Goal: Contribute content

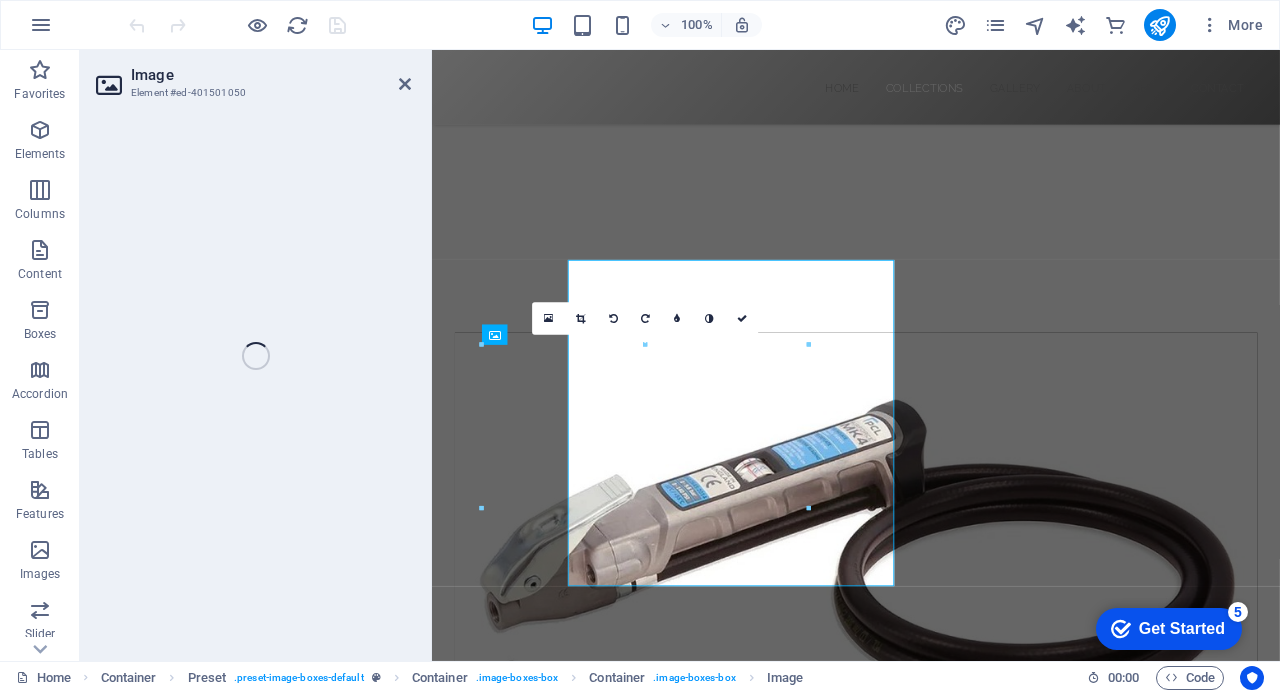
select select "%"
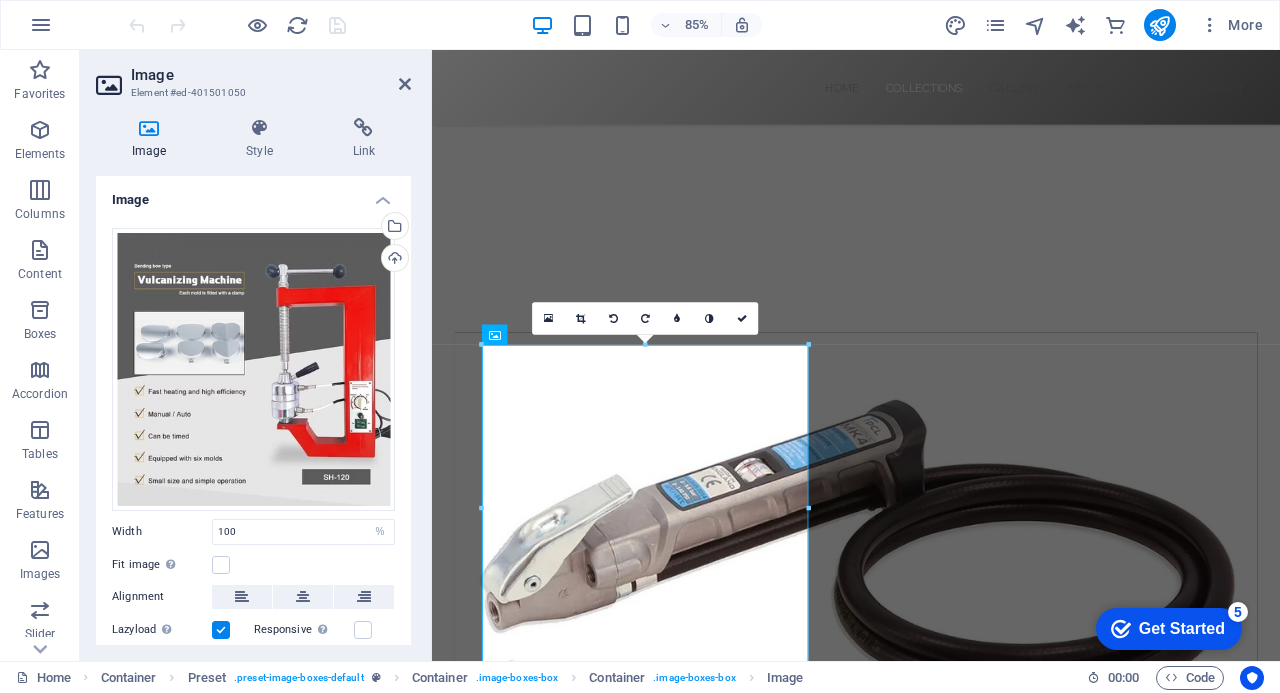
scroll to position [864, 0]
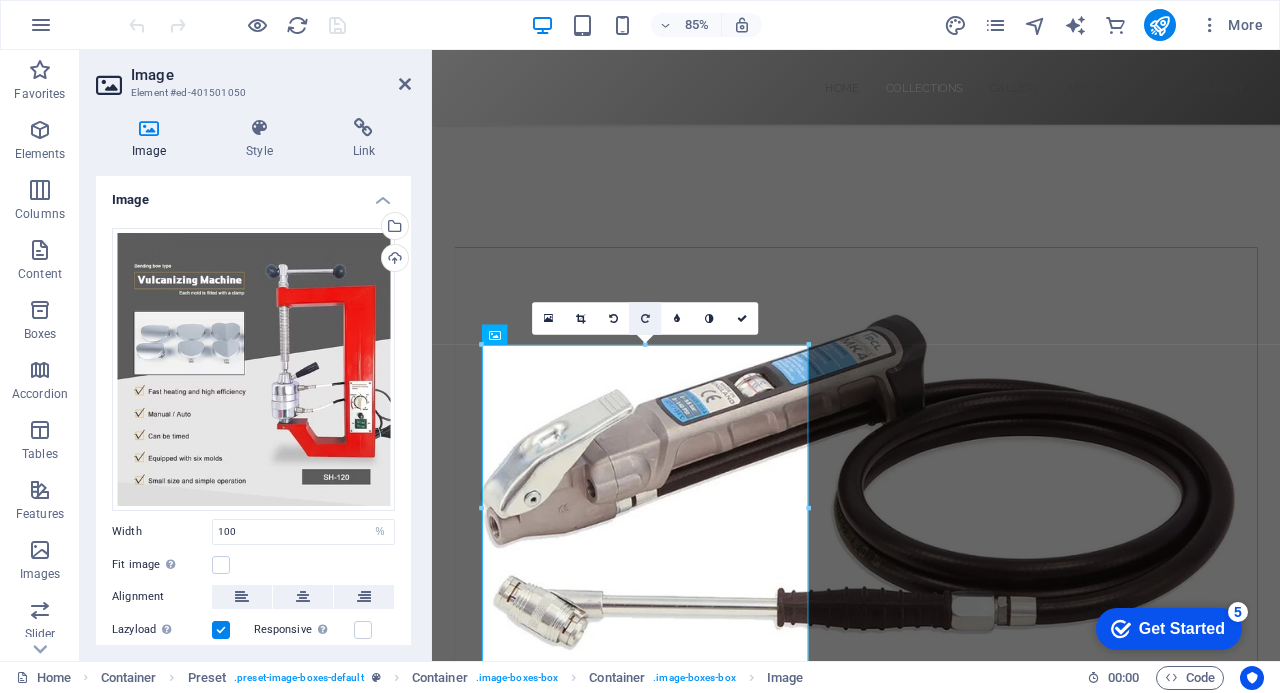
click at [642, 317] on icon at bounding box center [645, 319] width 9 height 10
click at [339, 23] on icon "save" at bounding box center [337, 25] width 23 height 23
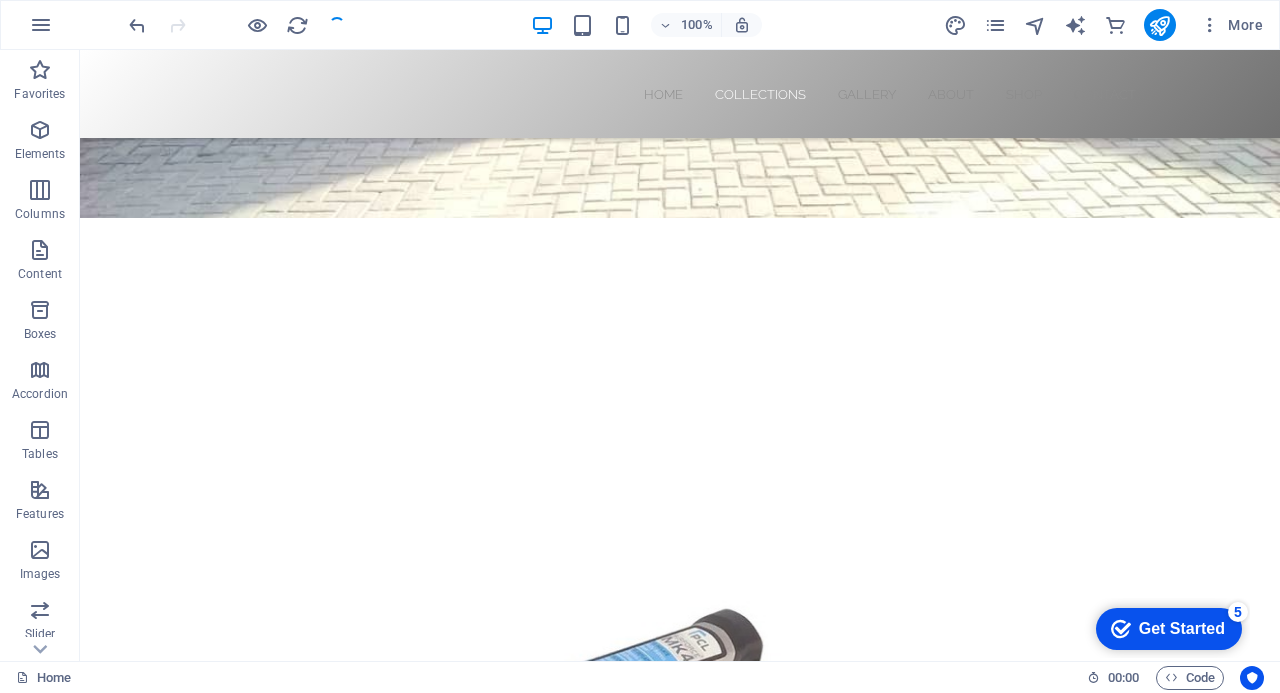
scroll to position [478, 0]
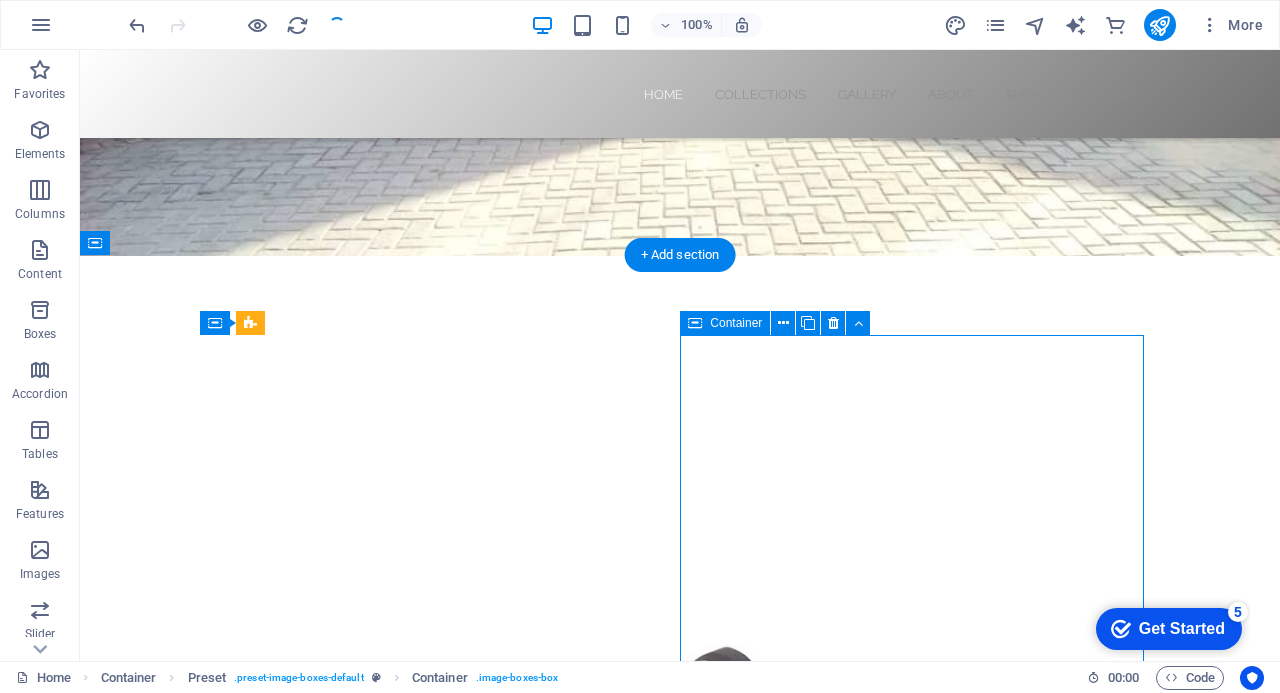
drag, startPoint x: 862, startPoint y: 547, endPoint x: 587, endPoint y: 634, distance: 288.4
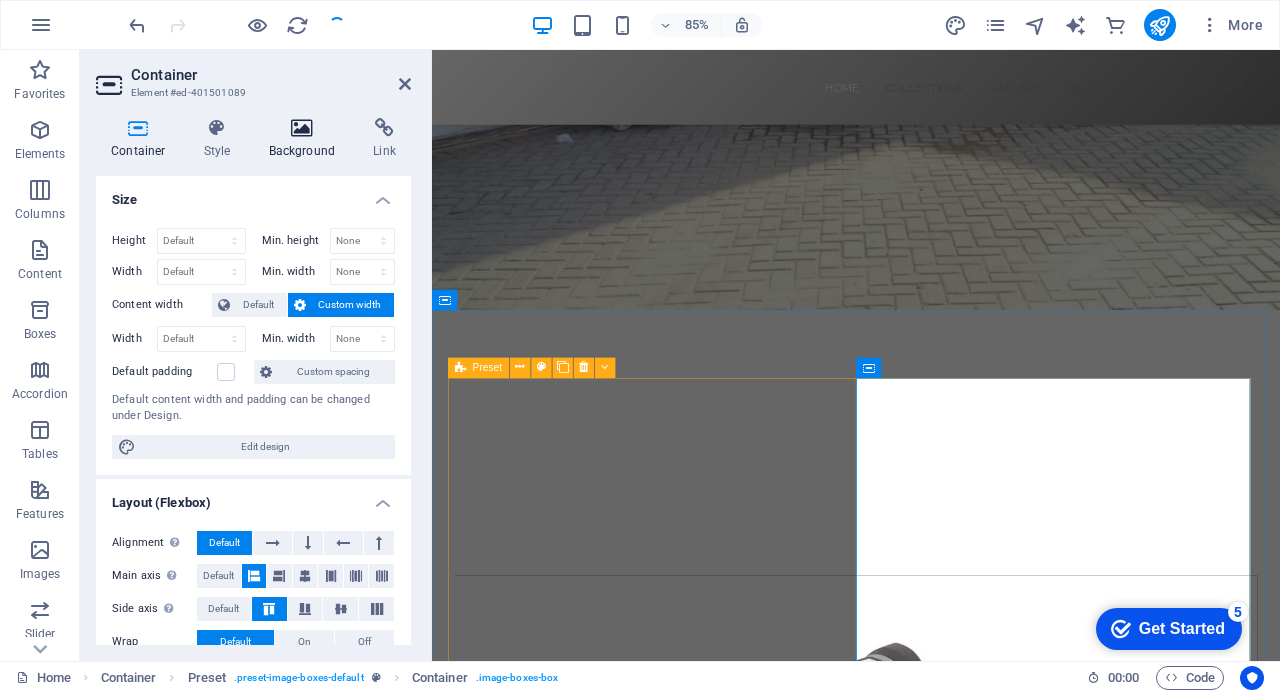
click at [306, 129] on icon at bounding box center [302, 128] width 97 height 20
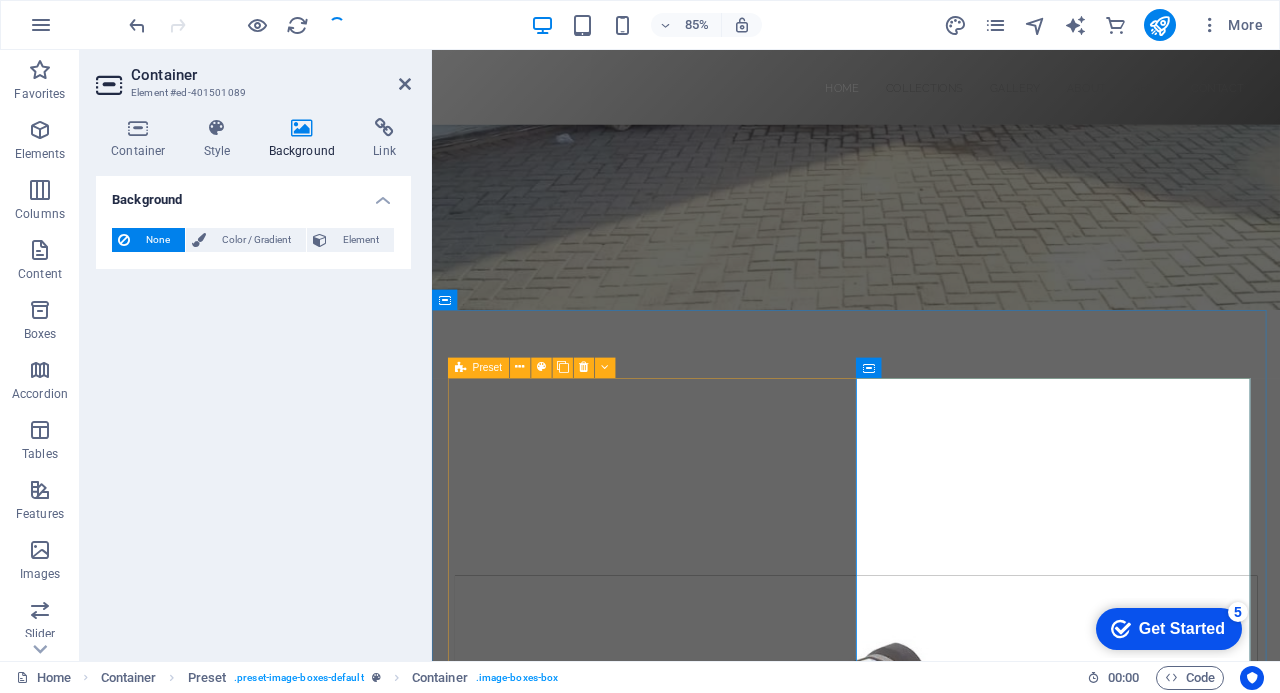
click at [146, 238] on span "None" at bounding box center [157, 240] width 43 height 24
click at [344, 239] on span "Element" at bounding box center [360, 240] width 55 height 24
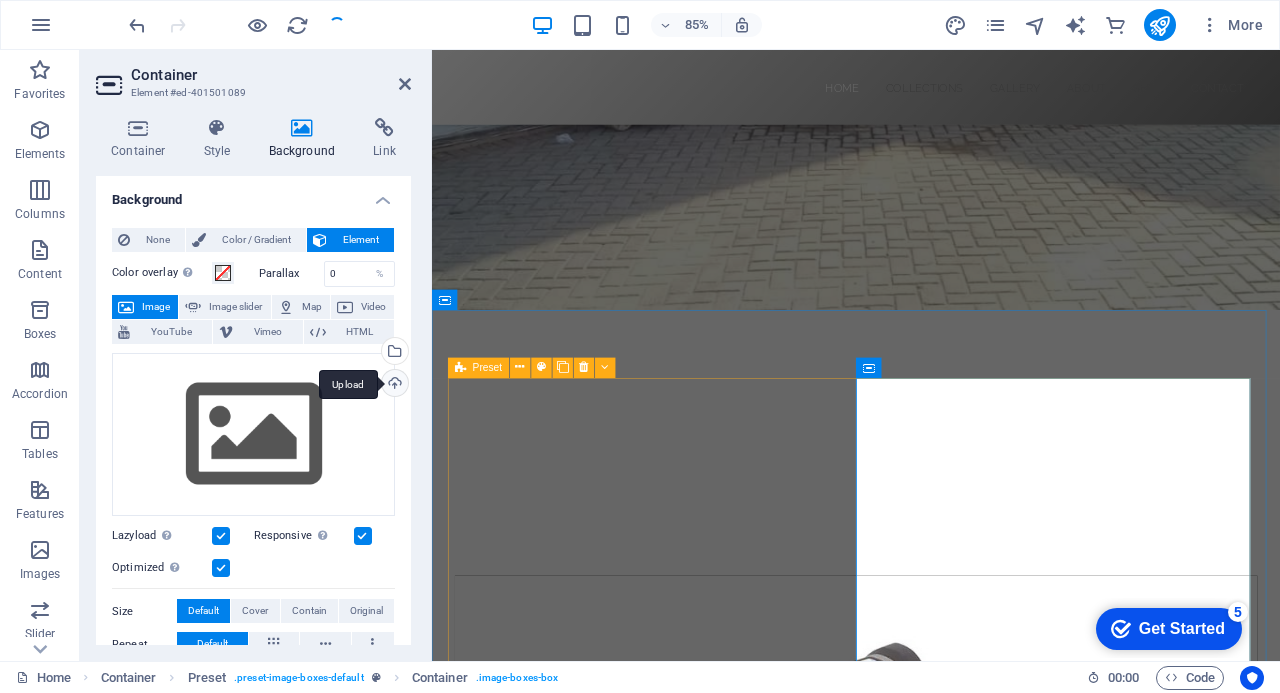
click at [394, 381] on div "Upload" at bounding box center [393, 385] width 30 height 30
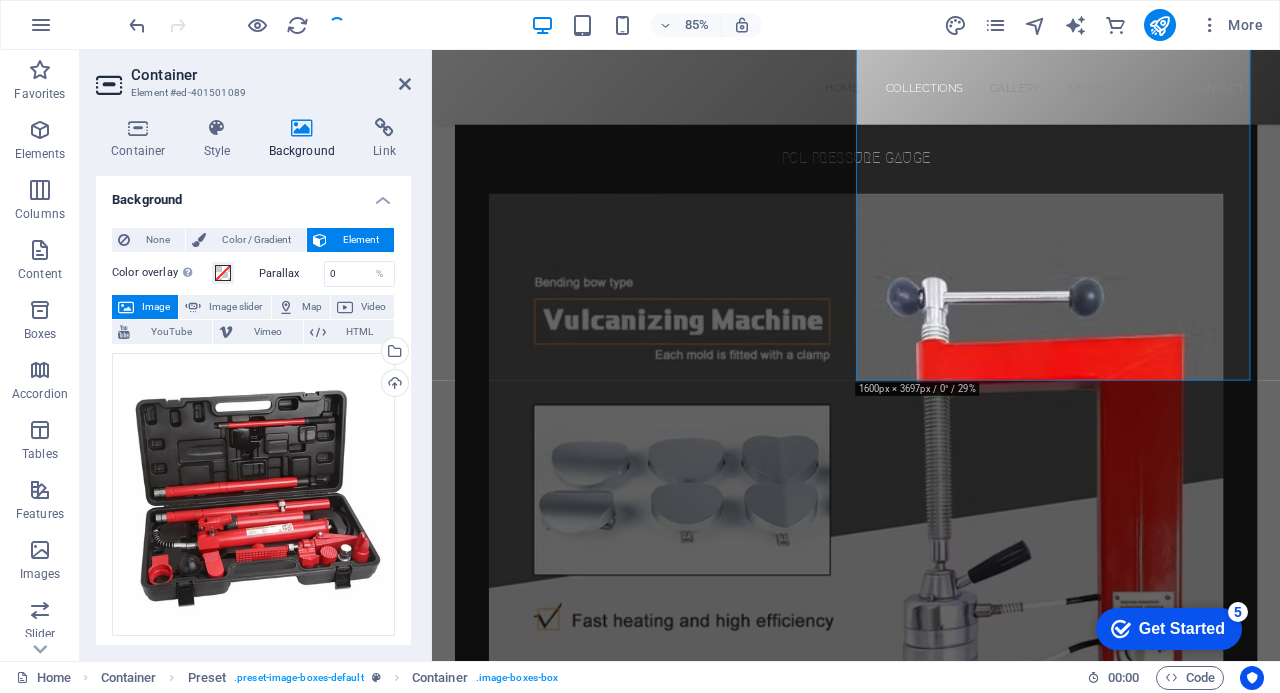
scroll to position [1521, 0]
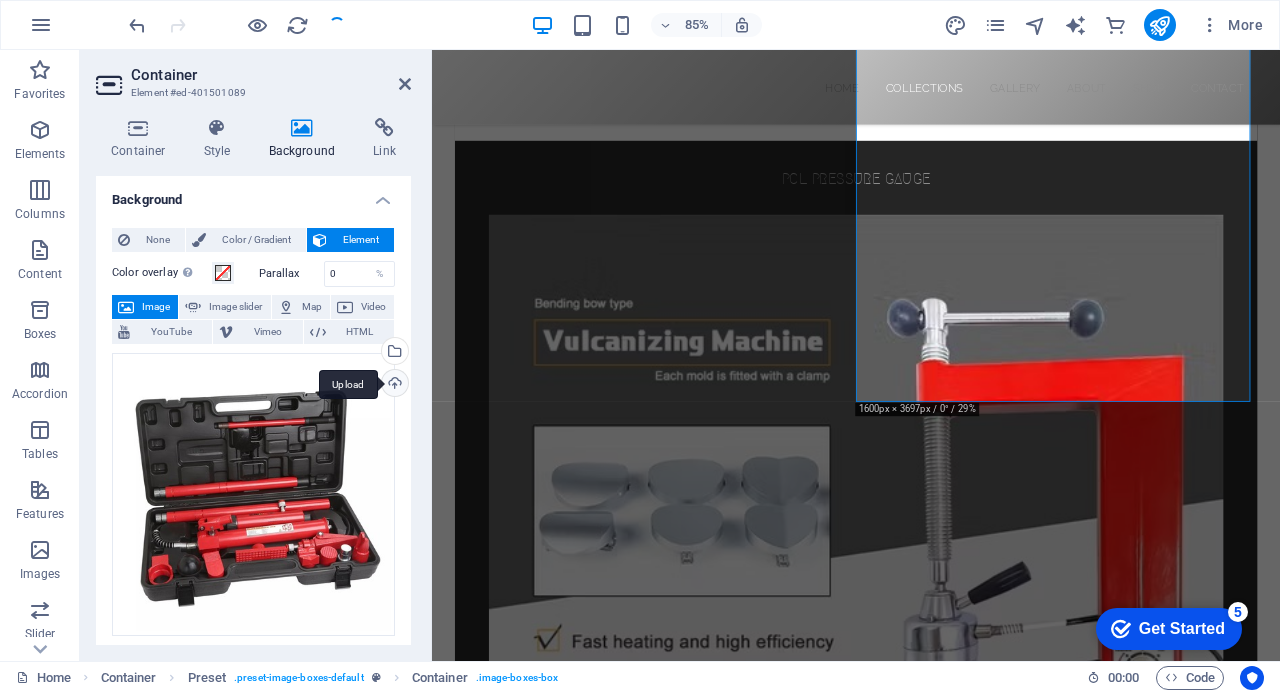
click at [391, 379] on div "Upload" at bounding box center [393, 385] width 30 height 30
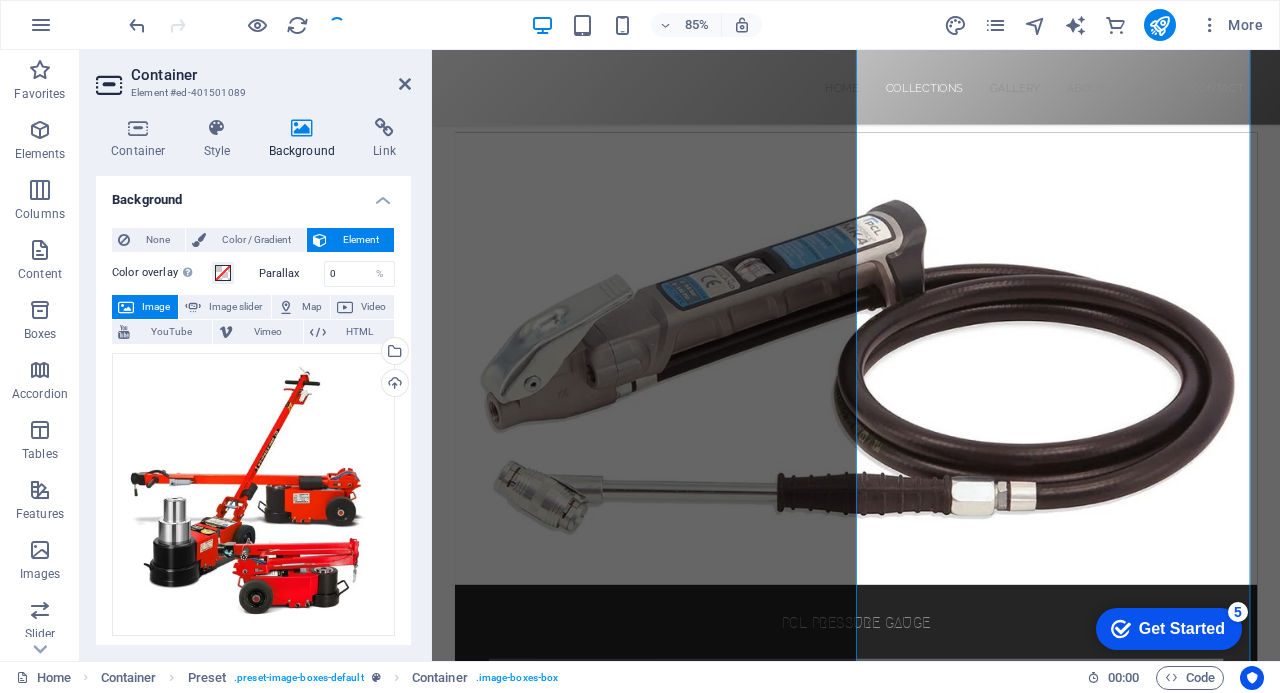
scroll to position [959, 0]
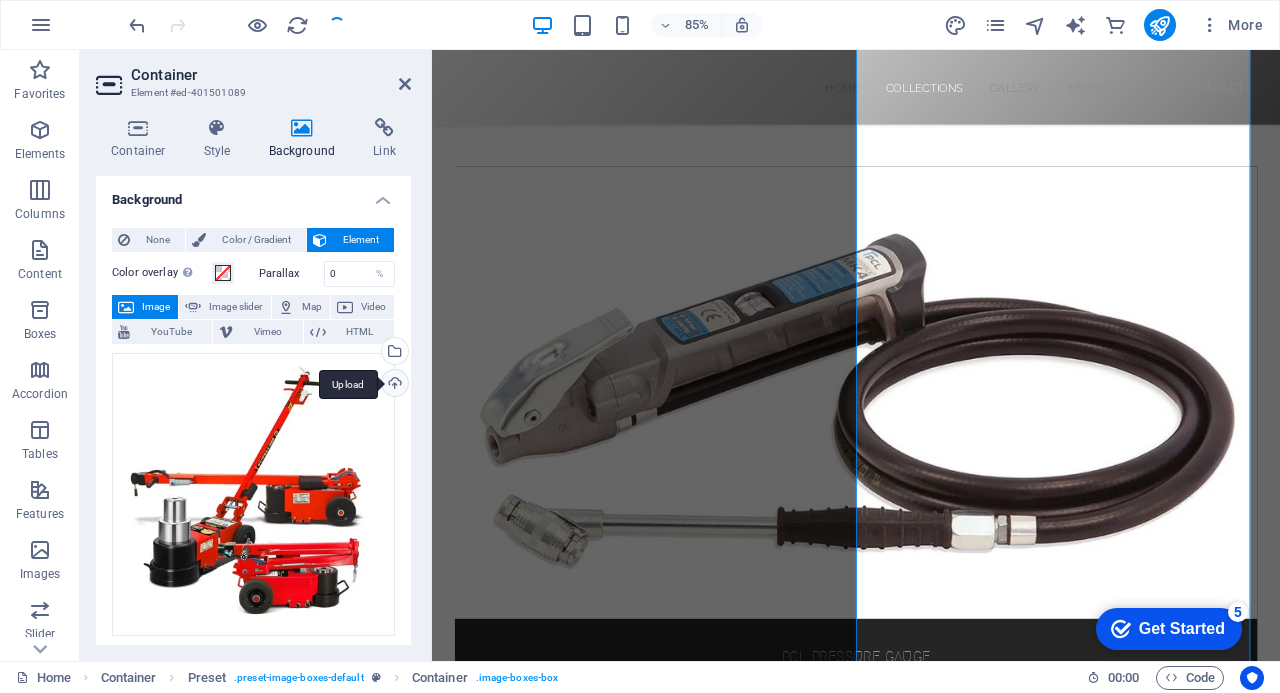
click at [393, 375] on div "Upload" at bounding box center [393, 385] width 30 height 30
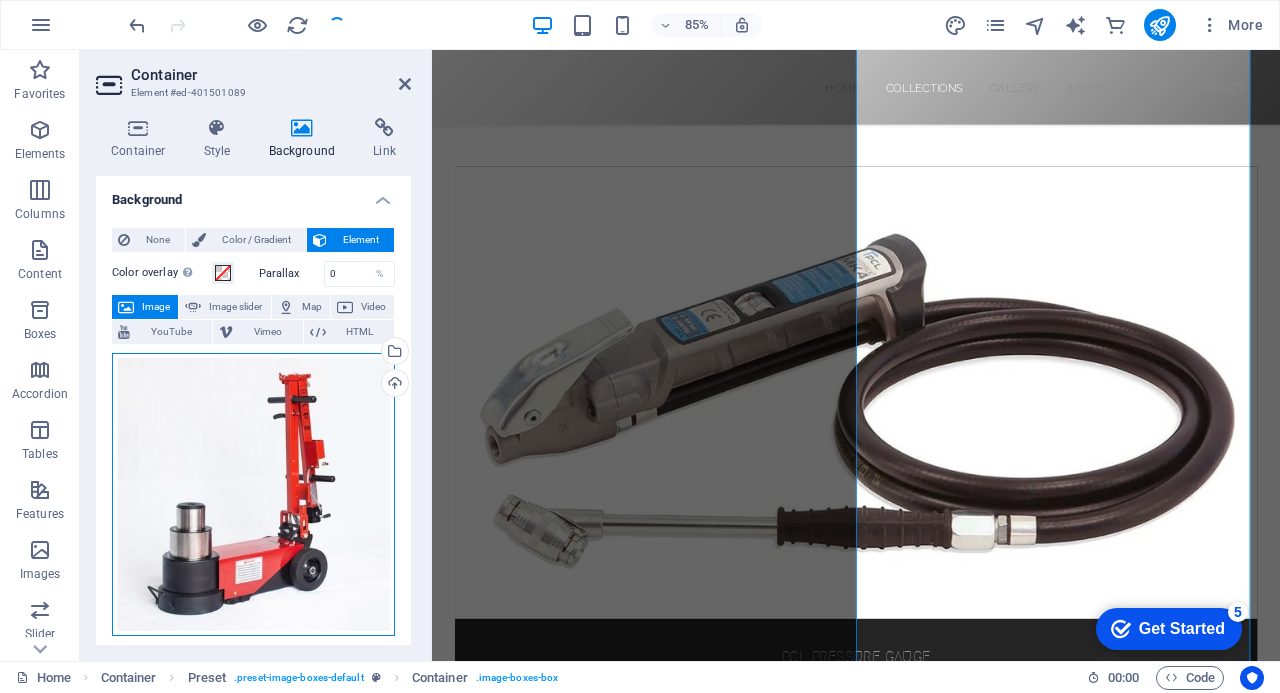
drag, startPoint x: 295, startPoint y: 479, endPoint x: 269, endPoint y: 487, distance: 27.2
click at [269, 487] on div "Drag files here, click to choose files or select files from Files or our free s…" at bounding box center [253, 494] width 283 height 283
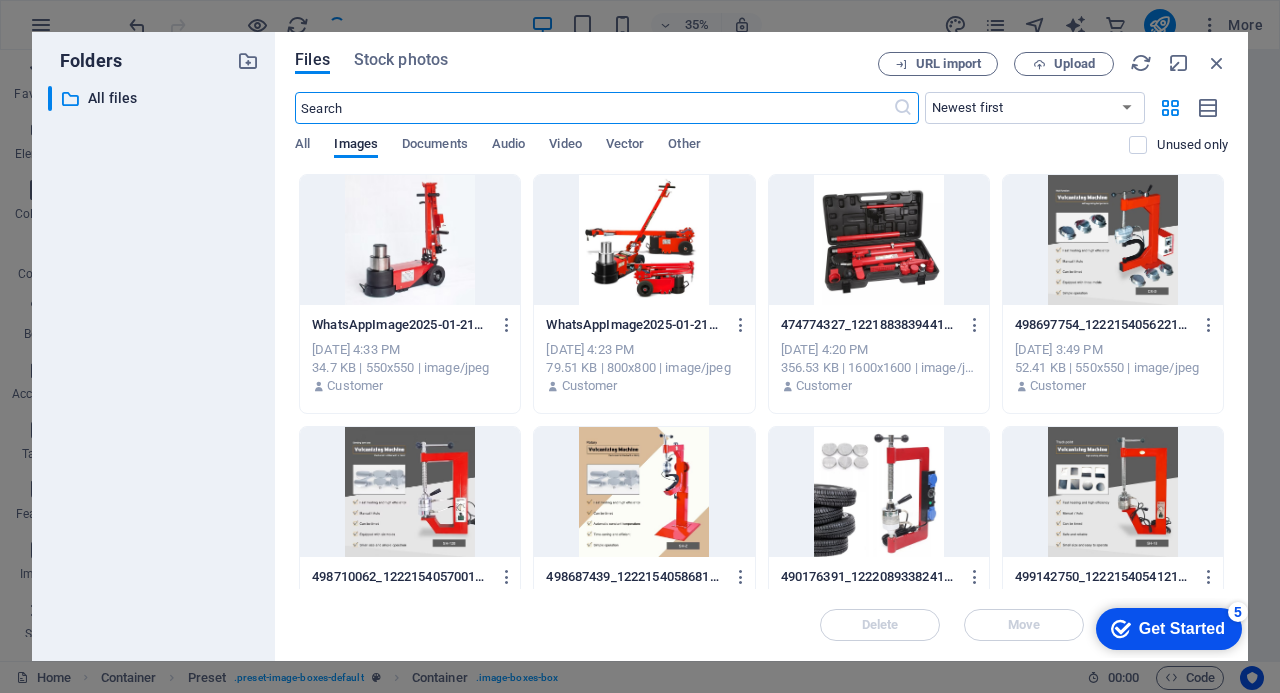
scroll to position [1915, 0]
click at [426, 253] on div at bounding box center [410, 240] width 220 height 130
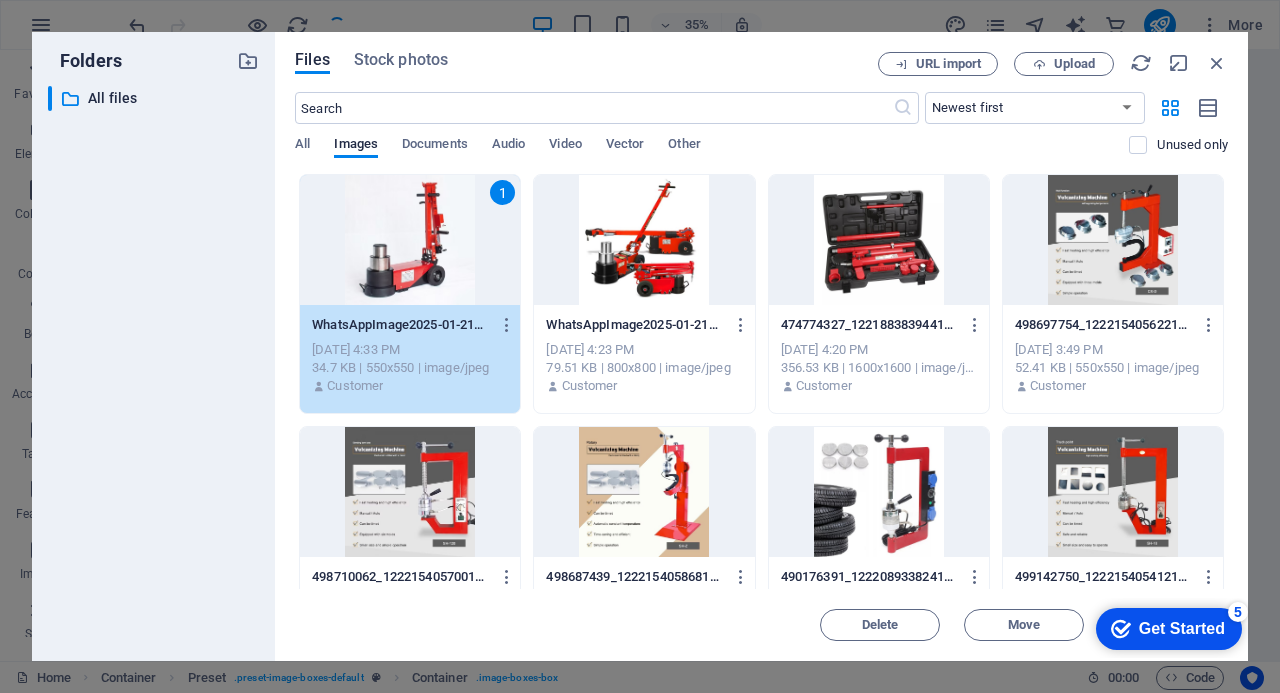
click at [426, 253] on div "1" at bounding box center [410, 240] width 220 height 130
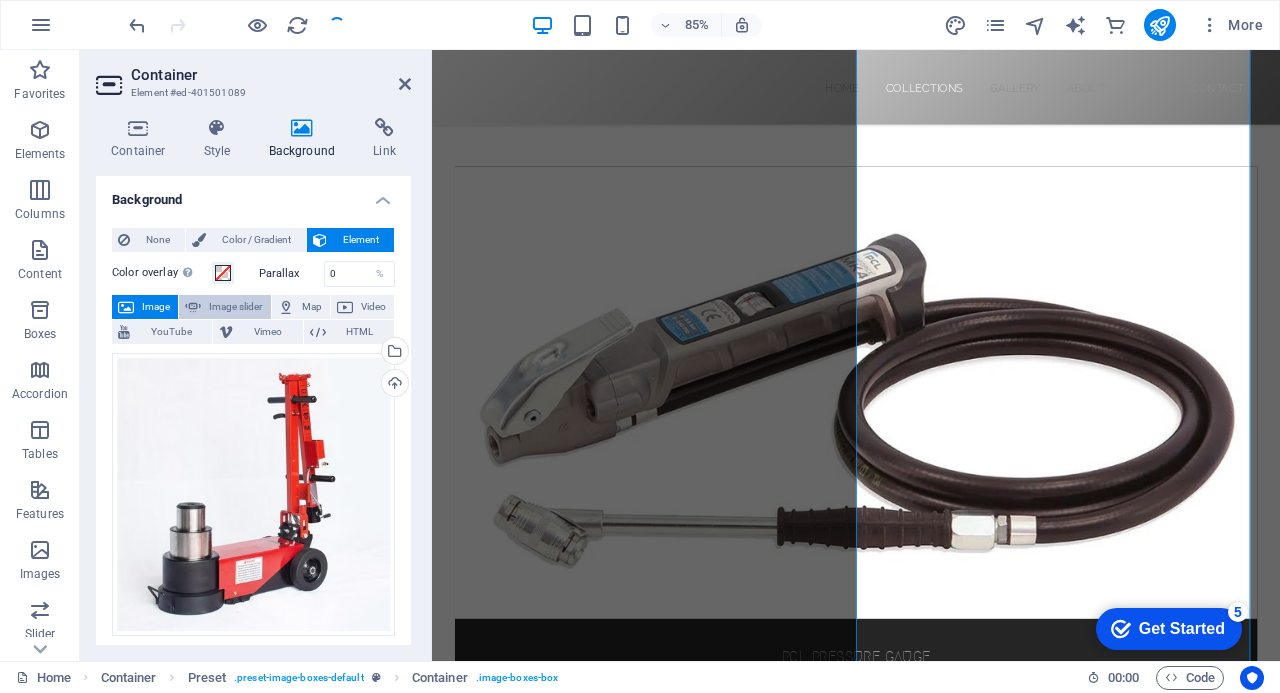
click at [219, 303] on span "Image slider" at bounding box center [235, 307] width 57 height 24
select select "ms"
select select "s"
select select "progressive"
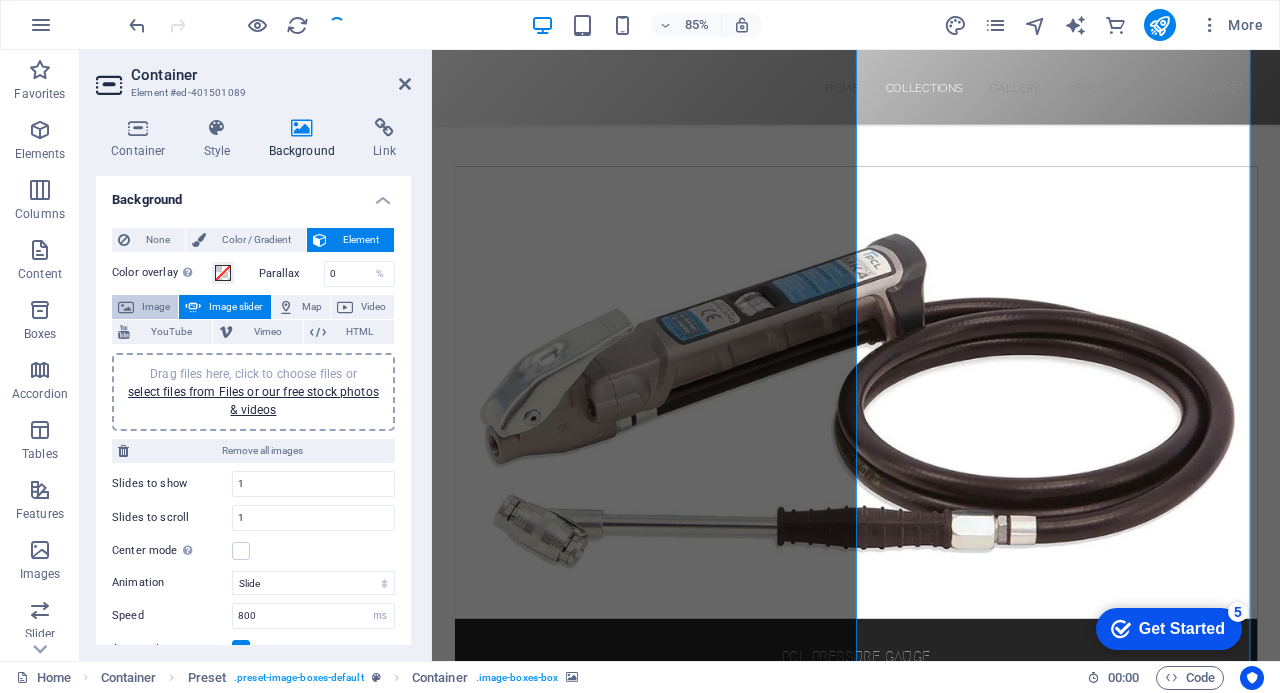
click at [146, 303] on span "Image" at bounding box center [156, 307] width 32 height 24
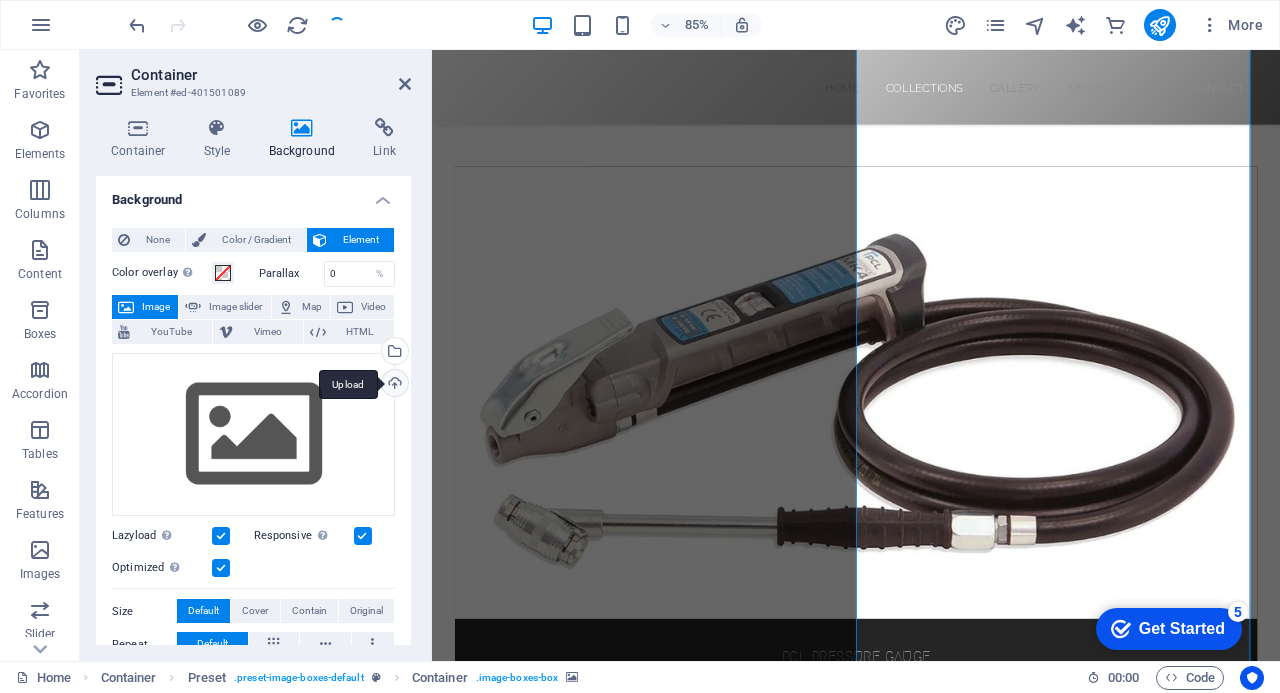
click at [392, 377] on div "Upload" at bounding box center [393, 385] width 30 height 30
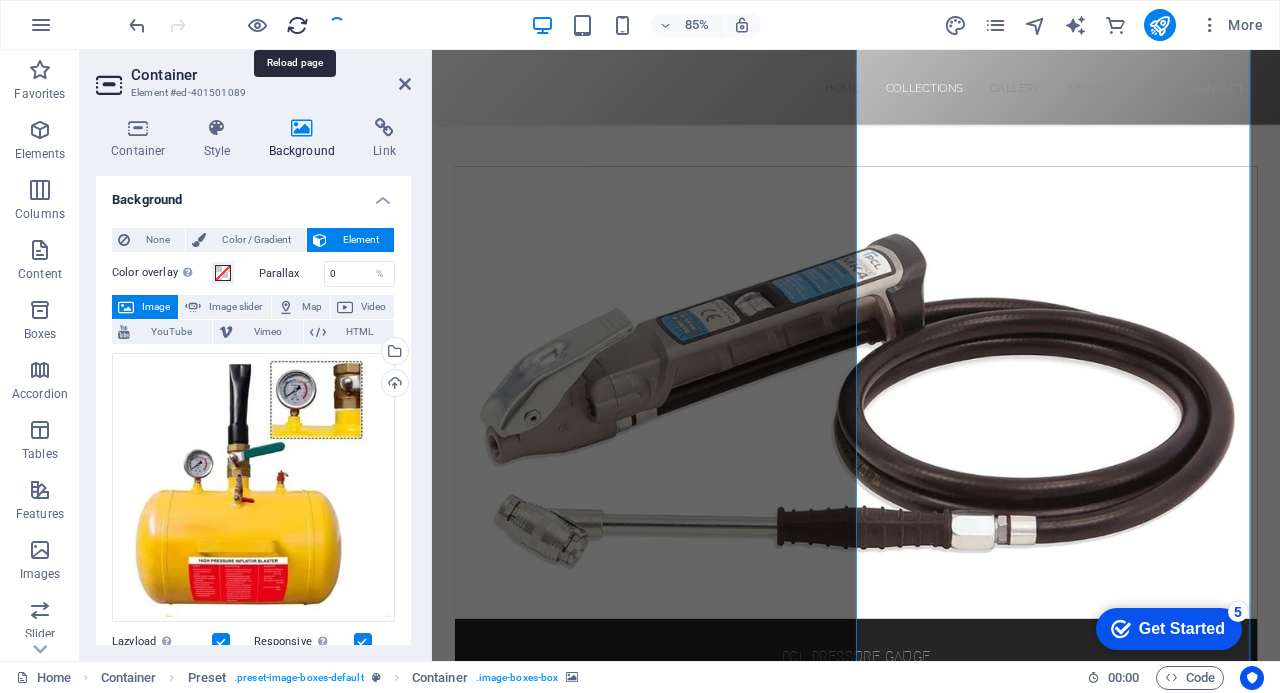
drag, startPoint x: 299, startPoint y: 23, endPoint x: 730, endPoint y: 19, distance: 431.0
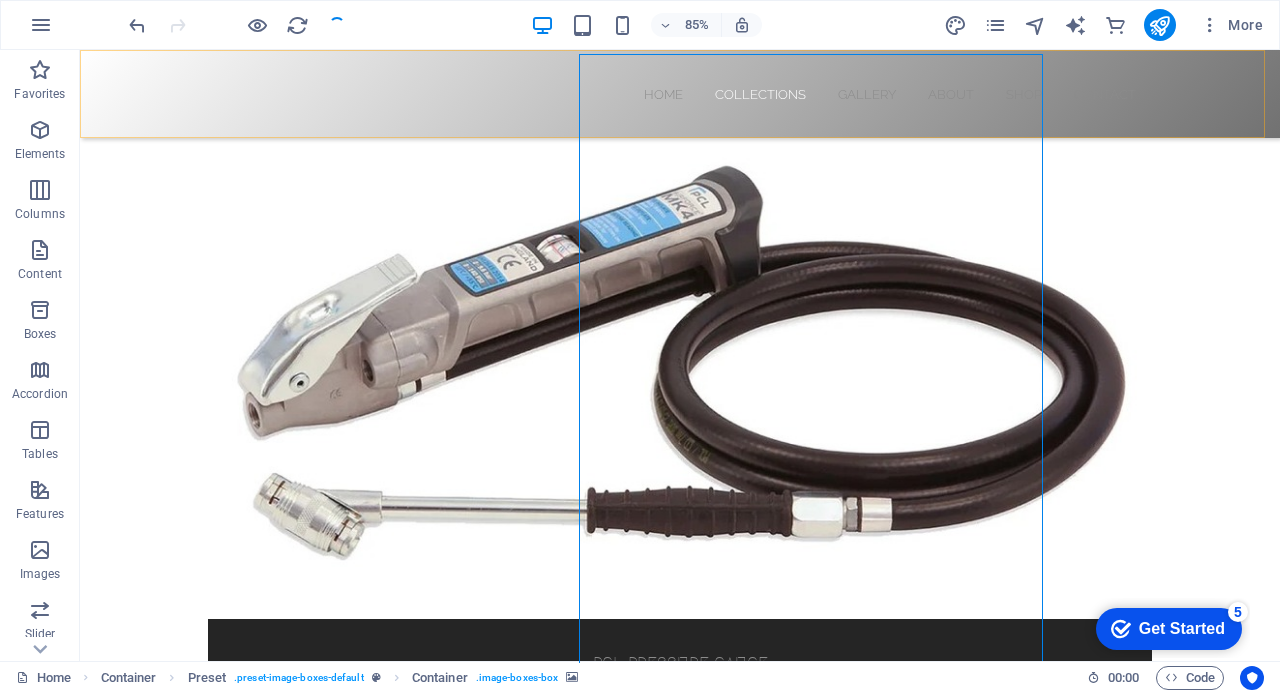
scroll to position [859, 0]
